Goal: Information Seeking & Learning: Check status

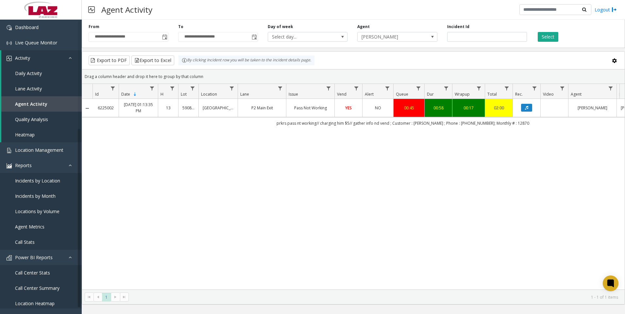
scroll to position [98, 0]
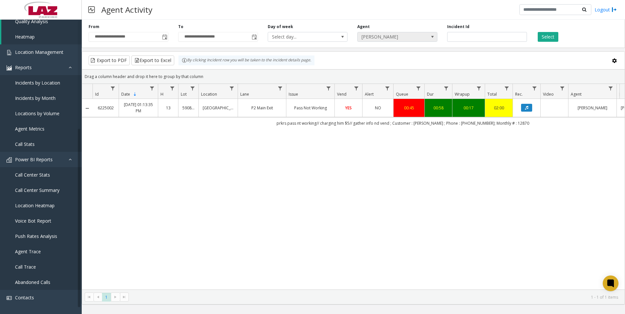
click at [385, 39] on span "[PERSON_NAME]" at bounding box center [388, 36] width 63 height 9
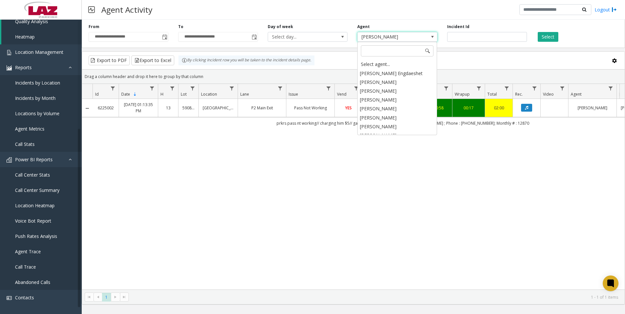
scroll to position [3321, 0]
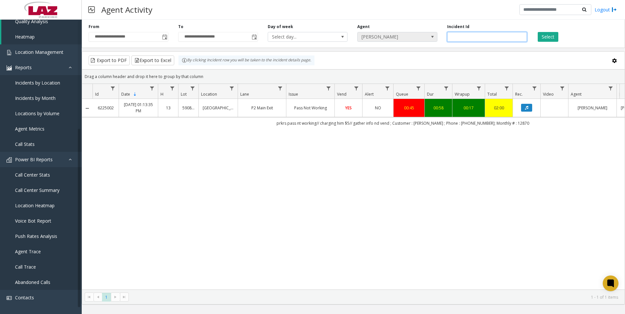
drag, startPoint x: 478, startPoint y: 39, endPoint x: 432, endPoint y: 34, distance: 47.0
click at [432, 34] on div "**********" at bounding box center [353, 32] width 543 height 31
click at [252, 41] on span "Toggle popup" at bounding box center [253, 37] width 7 height 10
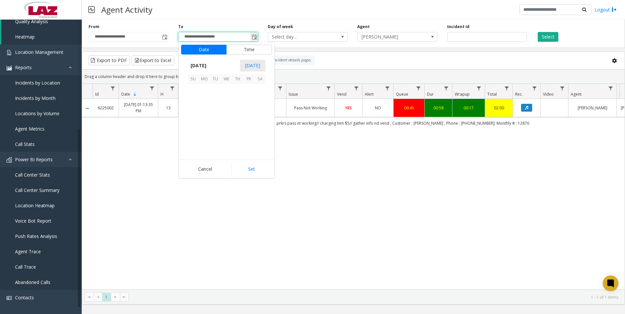
scroll to position [10, 0]
click at [229, 112] on span "15" at bounding box center [226, 111] width 11 height 11
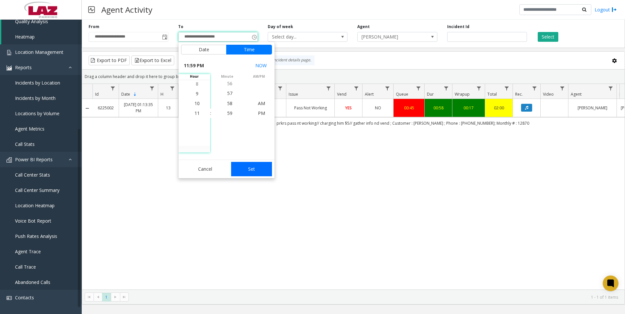
click at [244, 169] on button "Set" at bounding box center [251, 169] width 41 height 14
type input "**********"
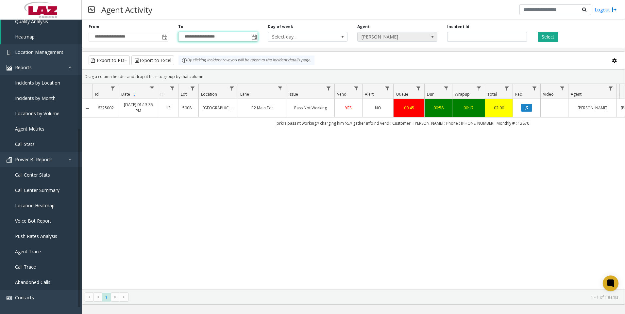
click at [397, 39] on span "[PERSON_NAME]" at bounding box center [388, 36] width 63 height 9
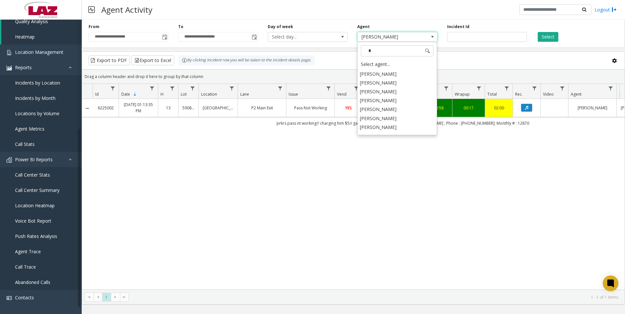
scroll to position [0, 0]
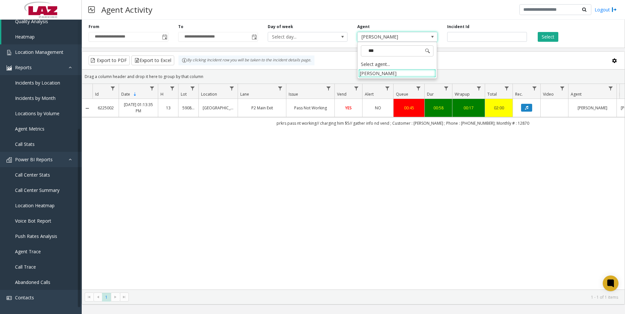
type input "****"
click at [390, 70] on li "[PERSON_NAME]" at bounding box center [397, 73] width 78 height 9
click at [539, 40] on button "Select" at bounding box center [548, 37] width 21 height 10
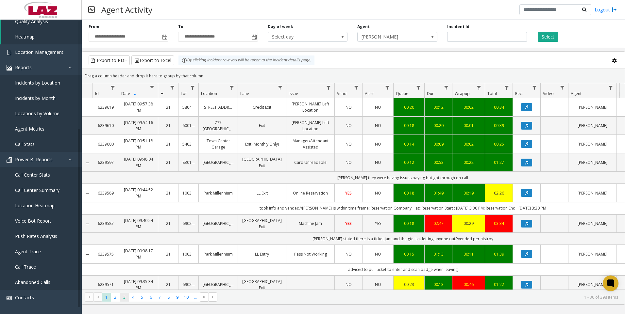
click at [122, 297] on span "3" at bounding box center [124, 297] width 9 height 9
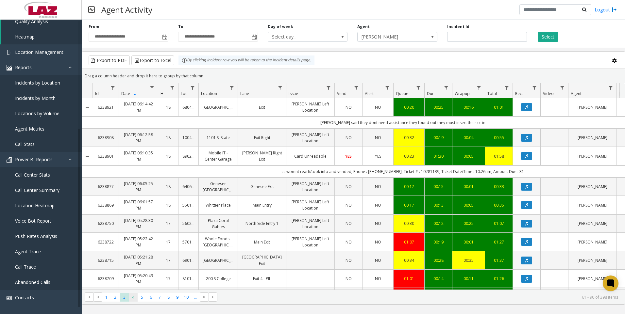
click at [133, 297] on span "4" at bounding box center [133, 297] width 9 height 9
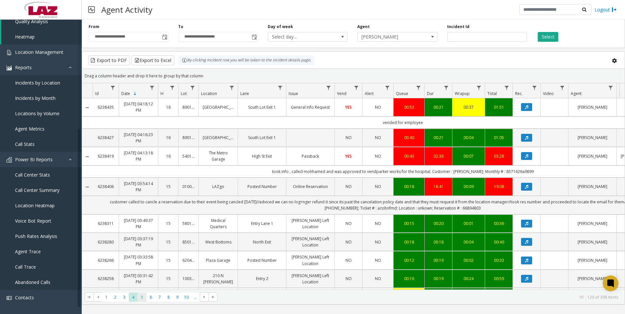
click at [145, 296] on span "5" at bounding box center [142, 297] width 9 height 9
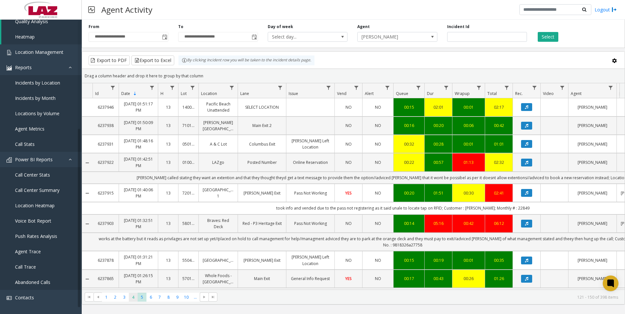
click at [132, 297] on span "4" at bounding box center [133, 297] width 9 height 9
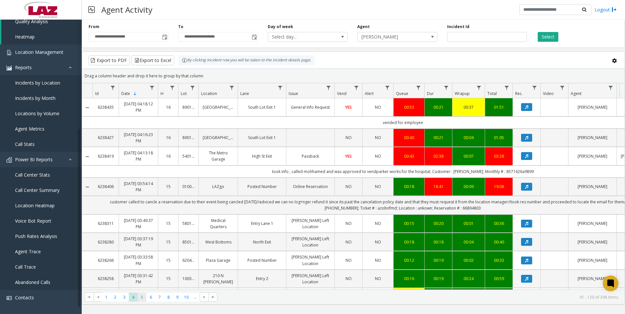
click at [142, 296] on span "5" at bounding box center [142, 297] width 9 height 9
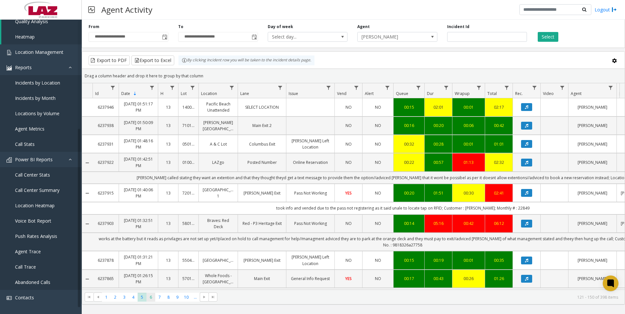
click at [150, 300] on span "6" at bounding box center [150, 297] width 9 height 9
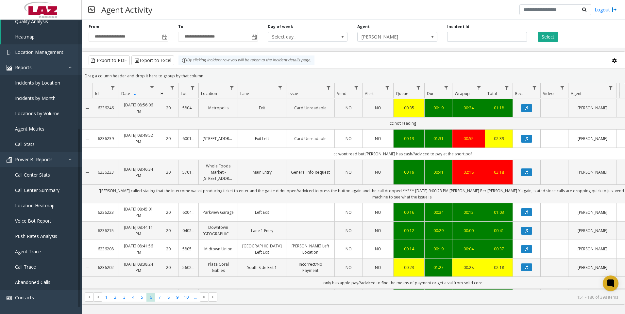
scroll to position [359, 0]
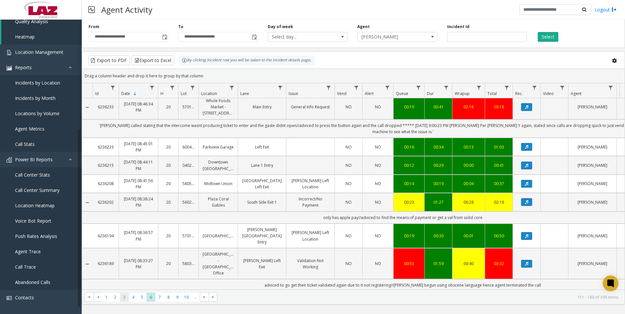
click at [126, 297] on span "3" at bounding box center [124, 297] width 9 height 9
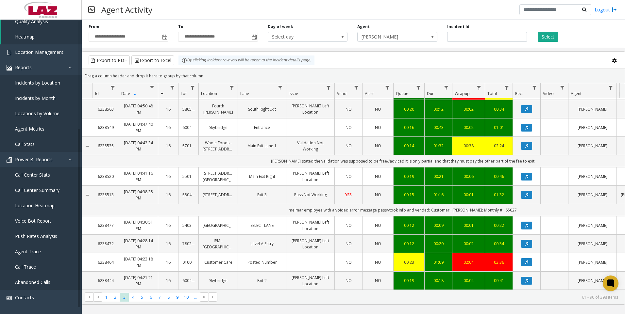
scroll to position [463, 0]
click at [132, 297] on span "4" at bounding box center [133, 297] width 9 height 9
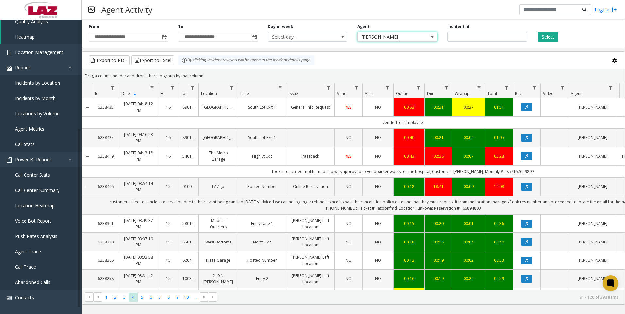
click at [402, 38] on span "[PERSON_NAME]" at bounding box center [388, 36] width 63 height 9
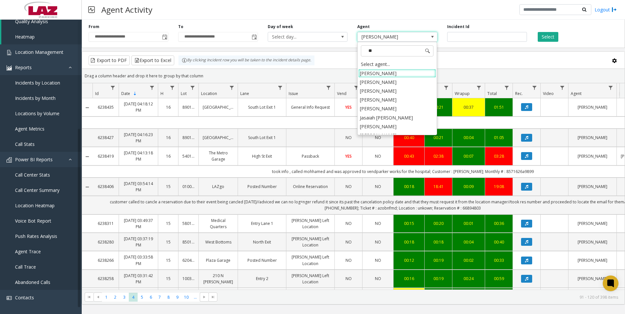
type input "***"
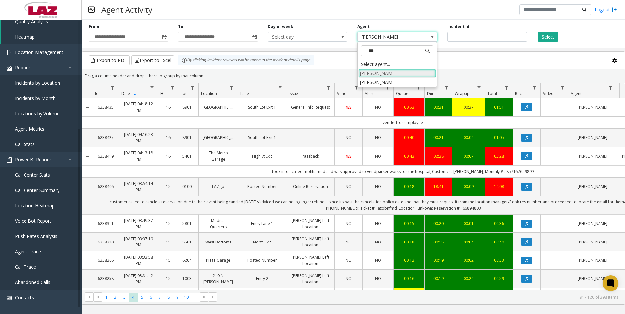
click at [400, 76] on li "[PERSON_NAME]" at bounding box center [397, 73] width 78 height 9
click at [545, 34] on button "Select" at bounding box center [548, 37] width 21 height 10
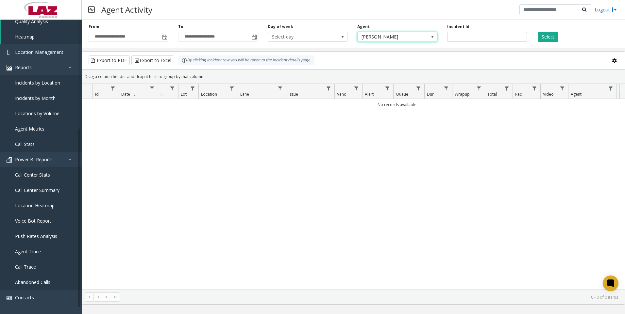
click at [421, 39] on span "[PERSON_NAME]" at bounding box center [397, 37] width 80 height 10
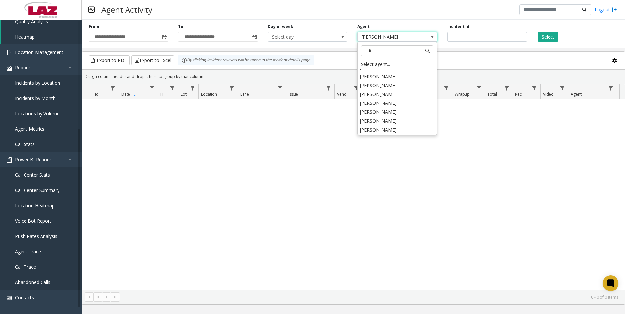
scroll to position [157, 0]
type input "***"
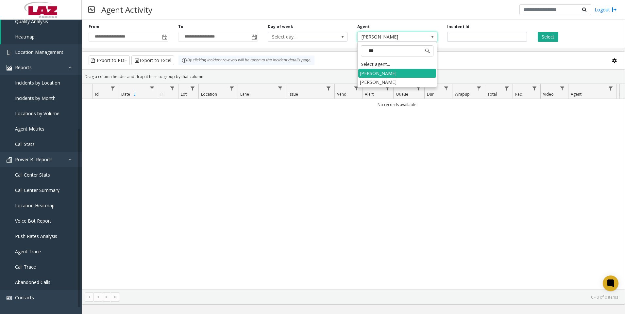
scroll to position [0, 0]
click at [397, 82] on li "[PERSON_NAME]" at bounding box center [397, 82] width 78 height 9
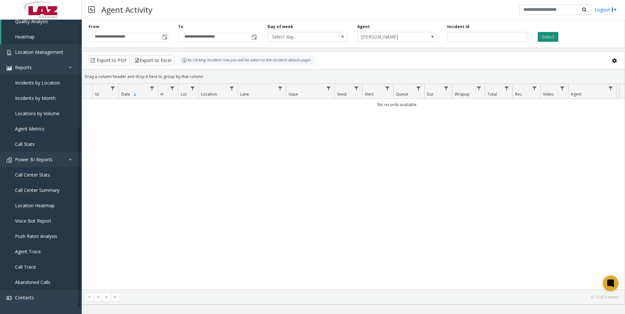
click at [540, 36] on button "Select" at bounding box center [548, 37] width 21 height 10
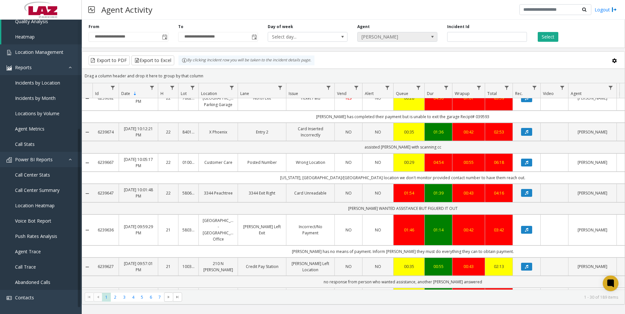
click at [378, 34] on span "[PERSON_NAME]" at bounding box center [388, 36] width 63 height 9
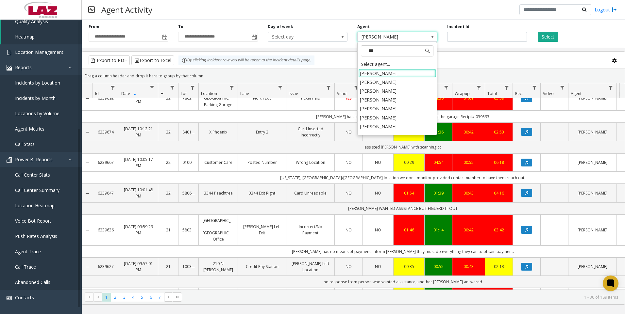
type input "****"
click at [378, 105] on li "[PERSON_NAME]" at bounding box center [397, 108] width 78 height 9
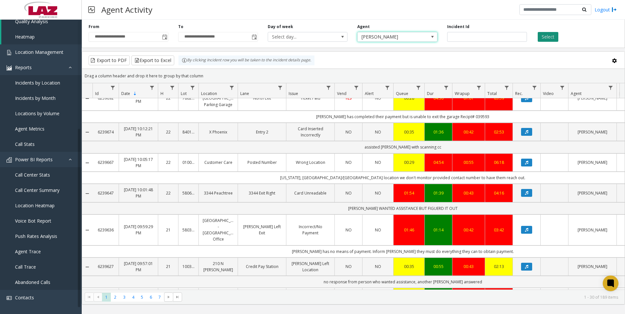
click at [546, 41] on button "Select" at bounding box center [548, 37] width 21 height 10
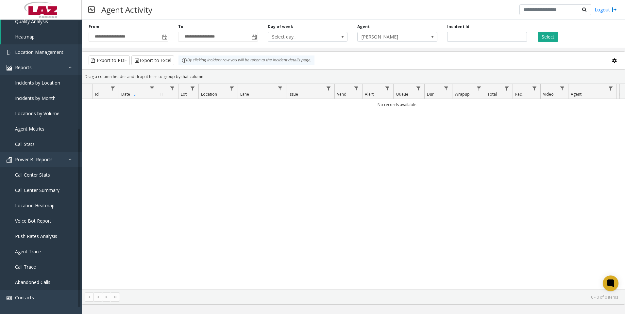
click at [432, 43] on div "**********" at bounding box center [353, 32] width 543 height 31
click at [431, 39] on span at bounding box center [432, 36] width 5 height 5
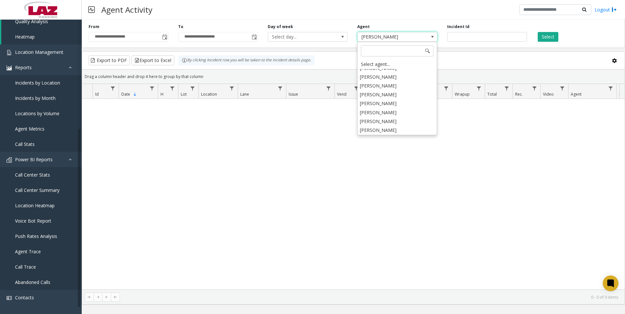
scroll to position [3326, 0]
click at [388, 153] on li "[PERSON_NAME]" at bounding box center [397, 157] width 78 height 9
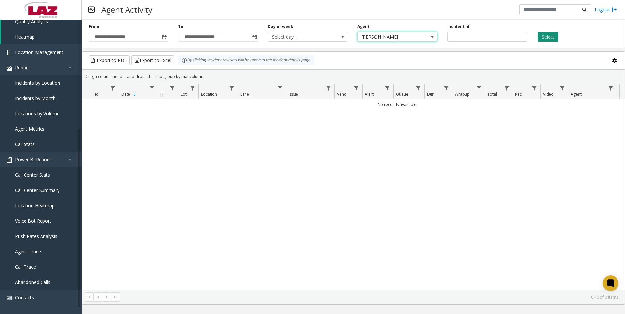
click at [541, 34] on button "Select" at bounding box center [548, 37] width 21 height 10
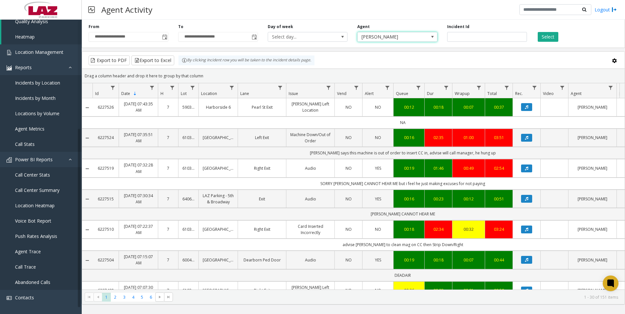
click at [388, 41] on span "[PERSON_NAME]" at bounding box center [388, 36] width 63 height 9
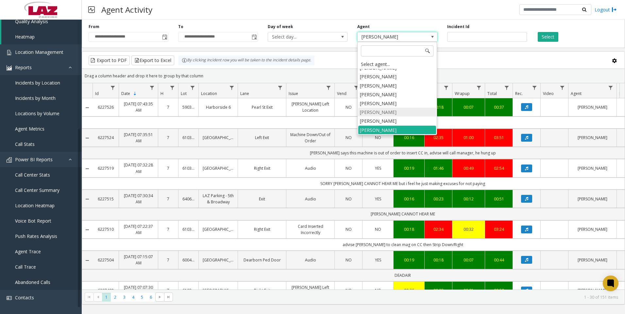
scroll to position [3386, 0]
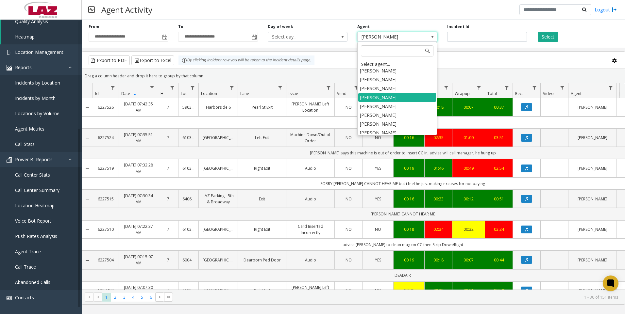
click at [385, 155] on li "[PERSON_NAME]" at bounding box center [397, 159] width 78 height 9
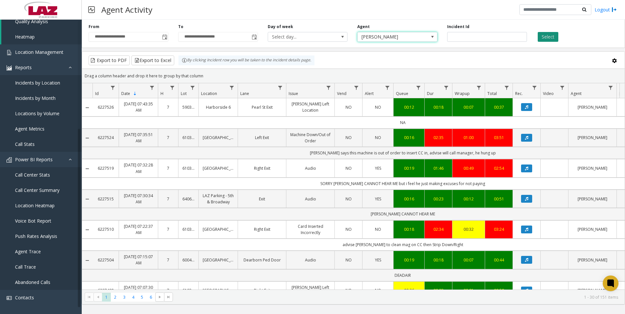
click at [540, 39] on button "Select" at bounding box center [548, 37] width 21 height 10
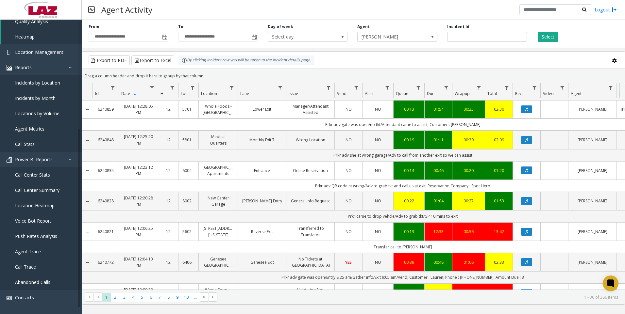
scroll to position [196, 0]
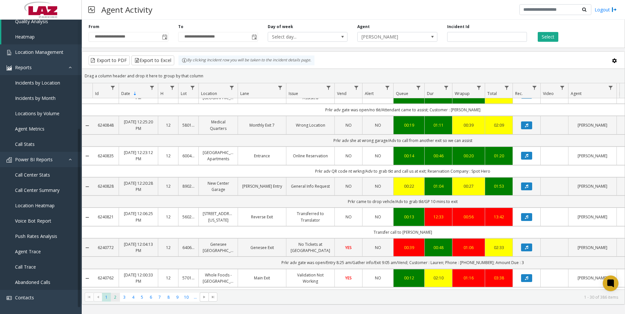
click at [119, 297] on span "2" at bounding box center [115, 297] width 9 height 9
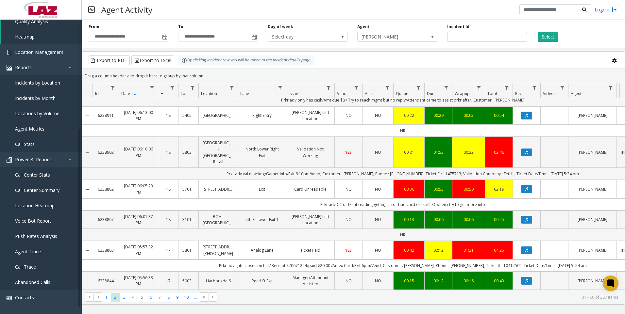
scroll to position [555, 0]
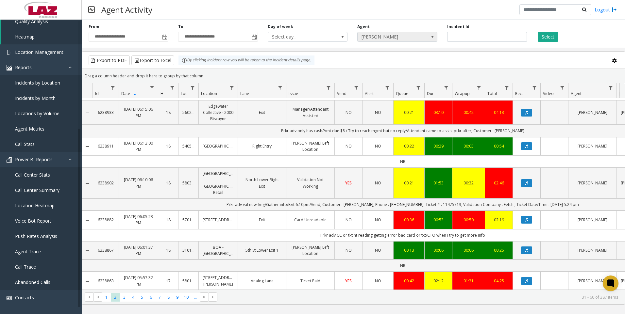
click at [403, 36] on span "[PERSON_NAME]" at bounding box center [388, 36] width 63 height 9
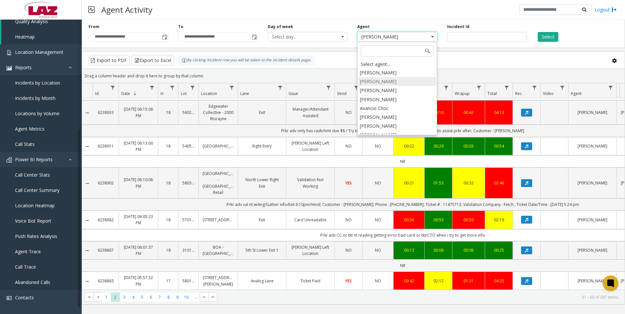
scroll to position [3612, 0]
click at [406, 134] on li "[PERSON_NAME]" at bounding box center [397, 138] width 78 height 9
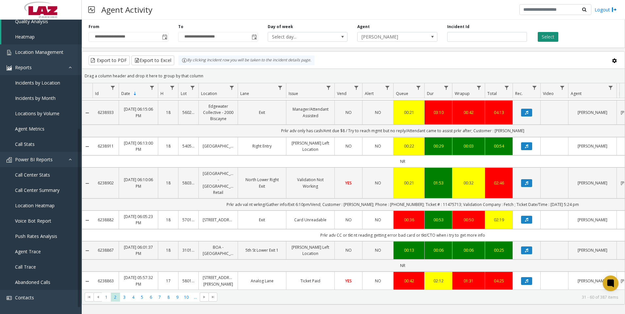
click at [543, 33] on button "Select" at bounding box center [548, 37] width 21 height 10
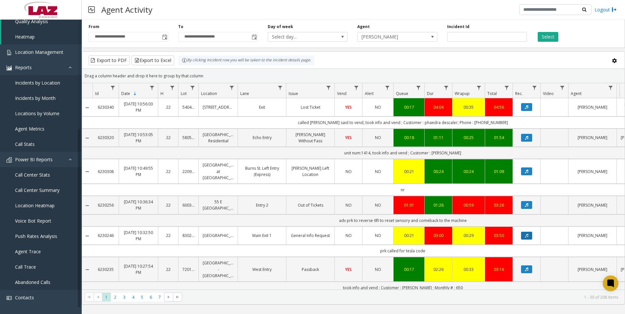
click at [525, 237] on icon "Data table" at bounding box center [526, 236] width 3 height 4
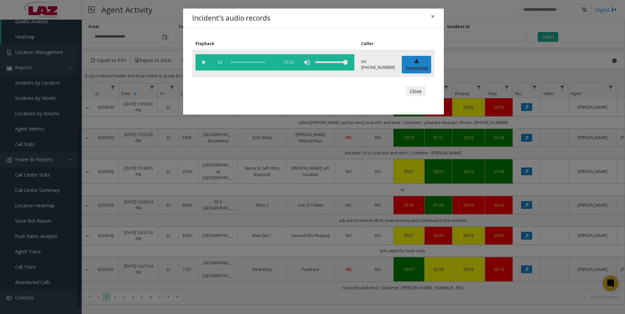
click at [206, 61] on vg-play-pause at bounding box center [203, 62] width 16 height 16
click at [433, 18] on span "×" at bounding box center [433, 16] width 4 height 9
